Goal: Find specific page/section: Find specific page/section

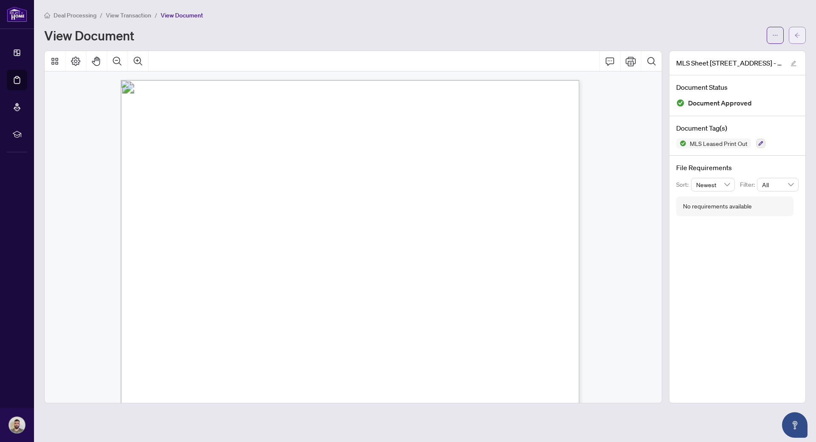
click at [805, 33] on button "button" at bounding box center [797, 35] width 17 height 17
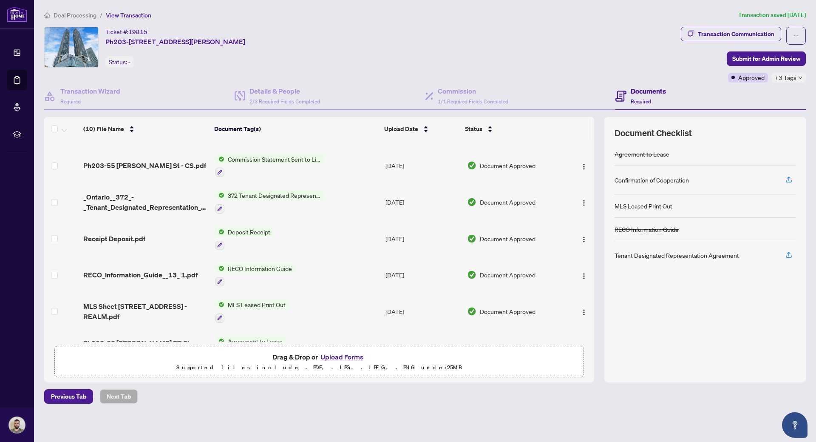
scroll to position [153, 0]
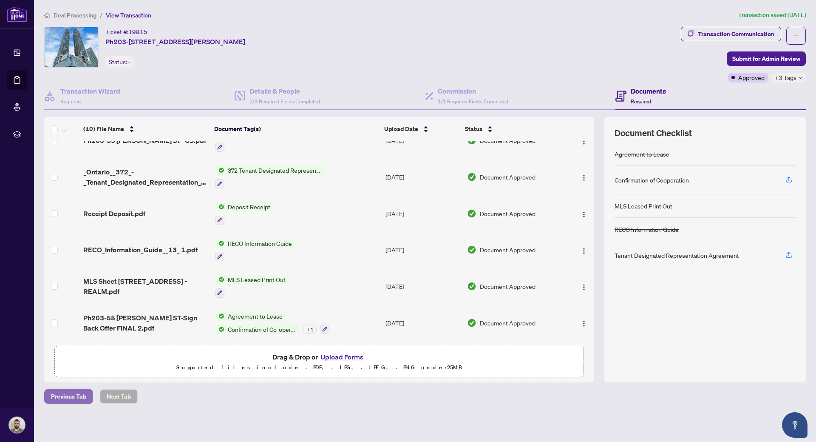
click at [78, 392] on span "Previous Tab" at bounding box center [68, 396] width 35 height 14
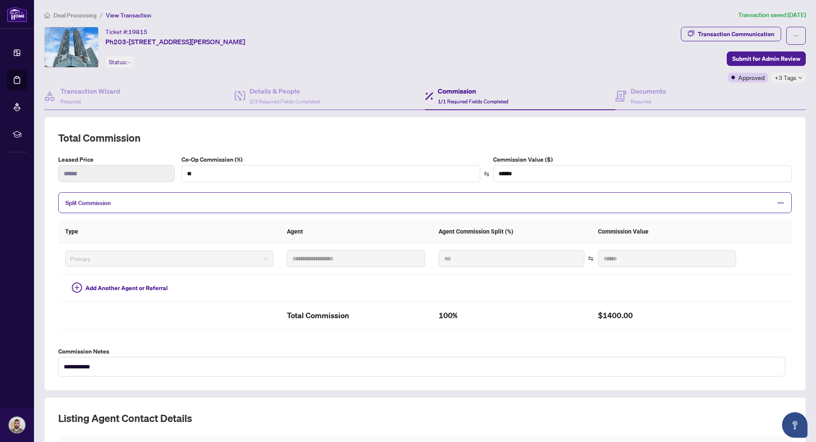
click at [73, 14] on span "Deal Processing" at bounding box center [75, 15] width 43 height 8
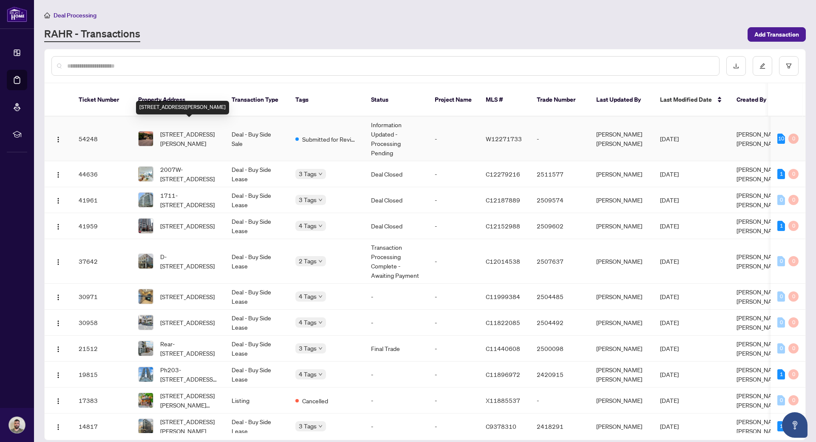
click at [177, 129] on span "[STREET_ADDRESS][PERSON_NAME]" at bounding box center [189, 138] width 58 height 19
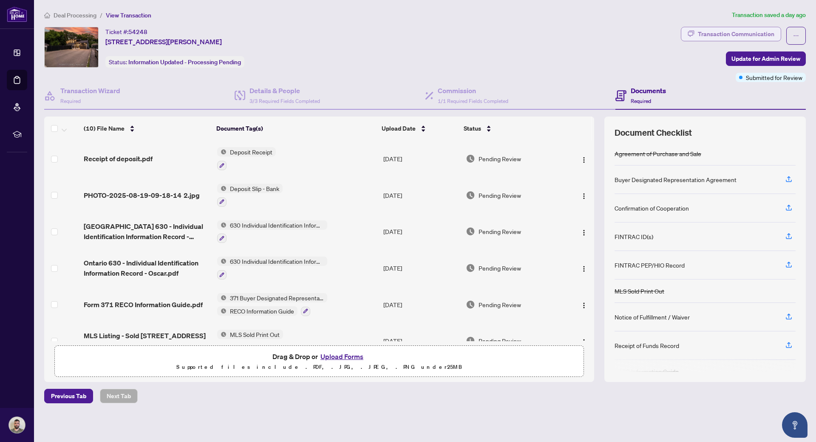
click at [757, 30] on div "Transaction Communication" at bounding box center [736, 34] width 76 height 14
type textarea "**********"
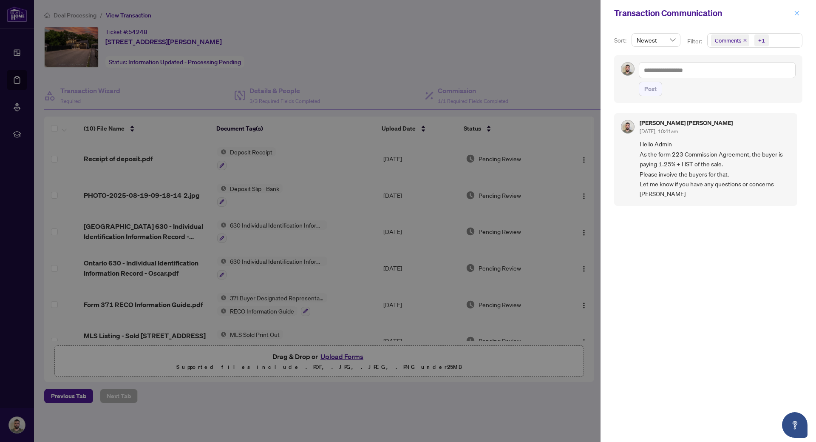
click at [794, 13] on icon "close" at bounding box center [797, 13] width 6 height 6
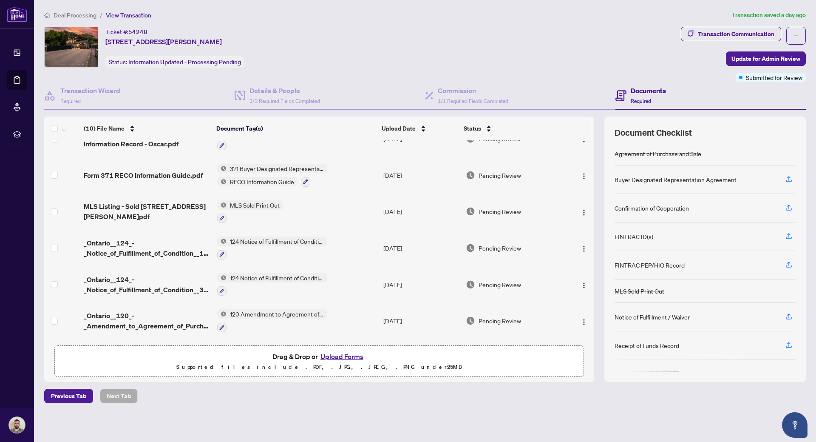
scroll to position [165, 0]
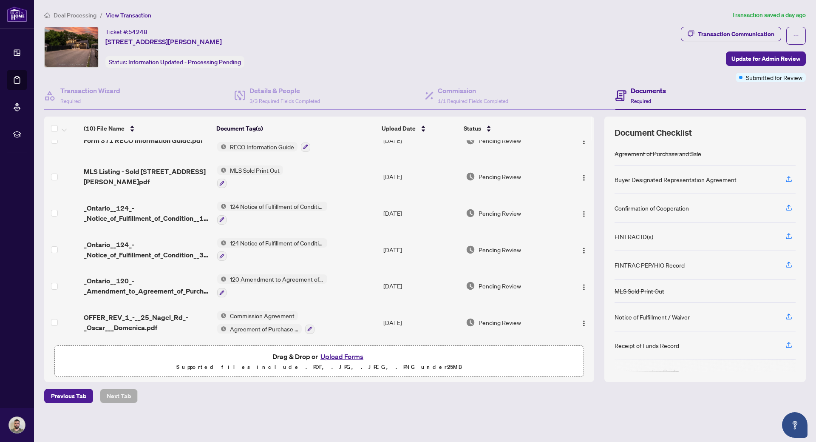
click at [71, 54] on img at bounding box center [72, 47] width 54 height 40
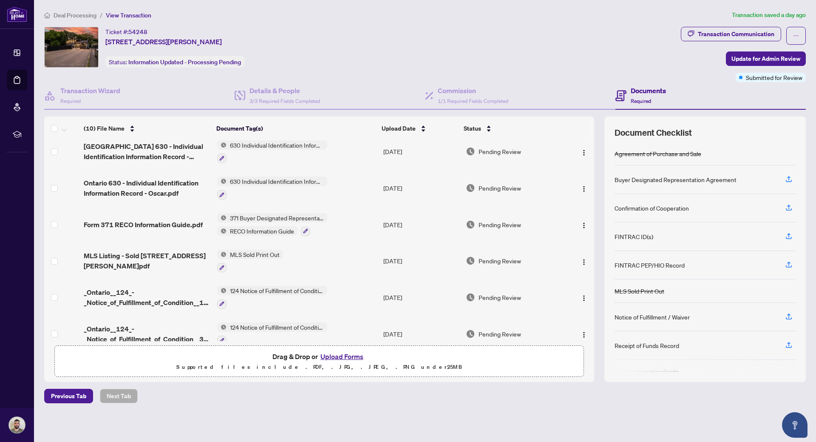
scroll to position [0, 0]
